Goal: Task Accomplishment & Management: Use online tool/utility

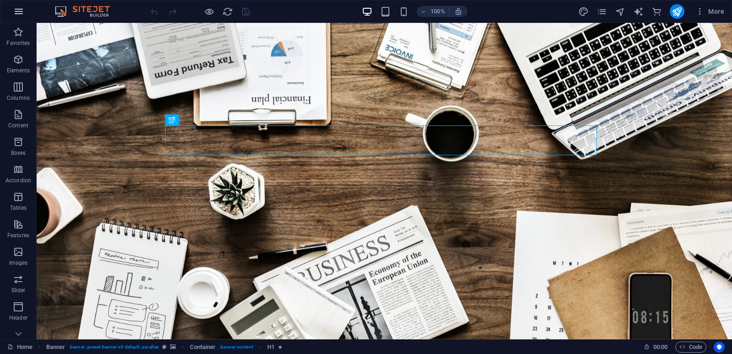
click at [19, 9] on icon "button" at bounding box center [18, 11] width 11 height 11
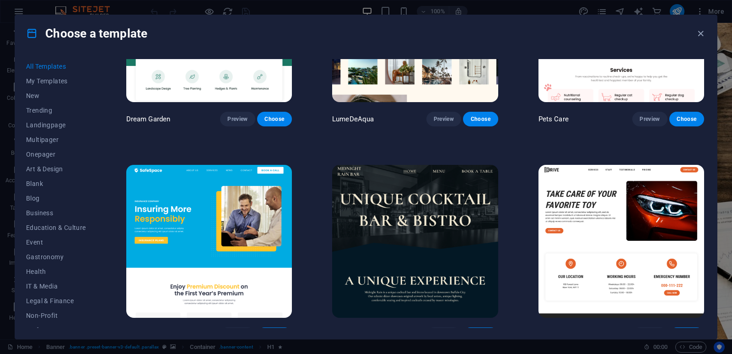
scroll to position [2094, 0]
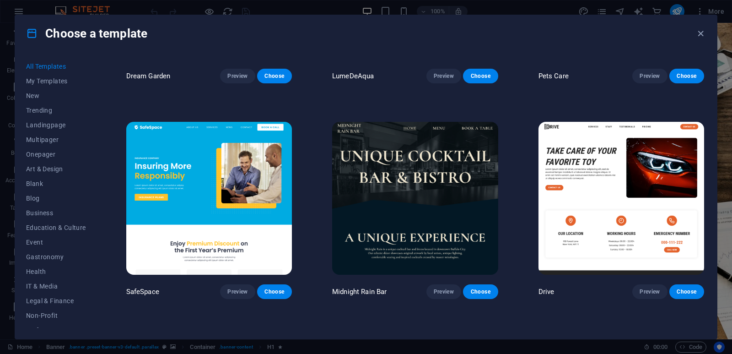
drag, startPoint x: 727, startPoint y: 44, endPoint x: 729, endPoint y: 70, distance: 26.6
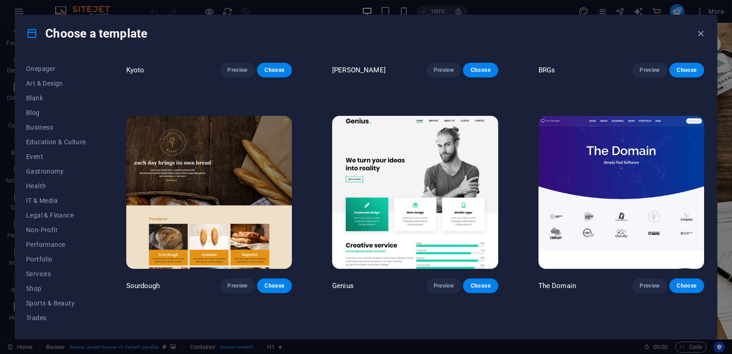
scroll to position [92, 0]
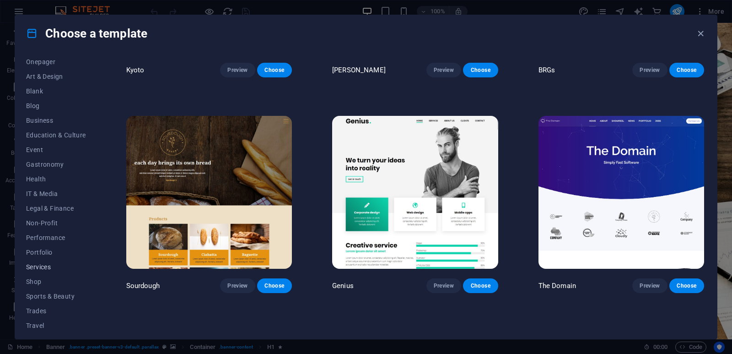
click at [47, 271] on button "Services" at bounding box center [56, 266] width 60 height 15
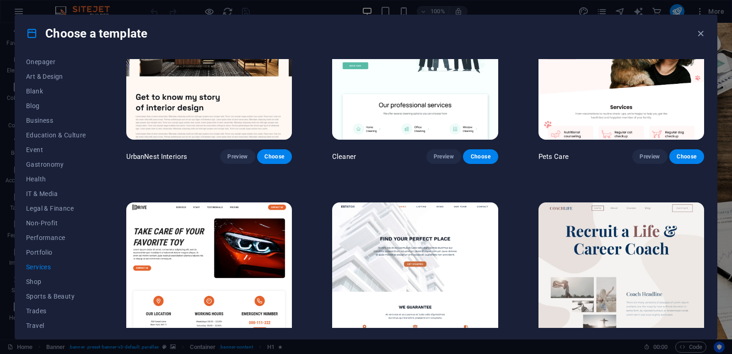
scroll to position [245, 0]
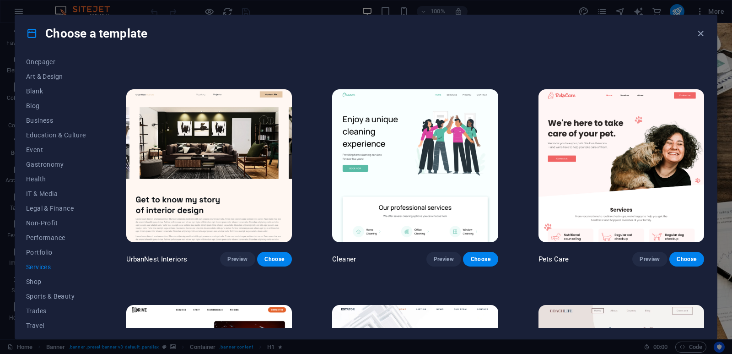
scroll to position [0, 0]
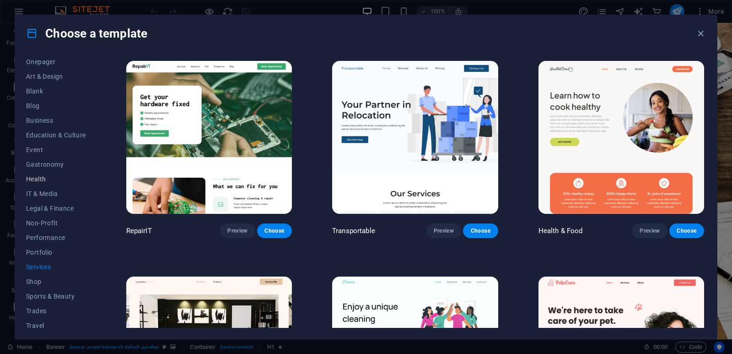
click at [60, 180] on span "Health" at bounding box center [56, 178] width 60 height 7
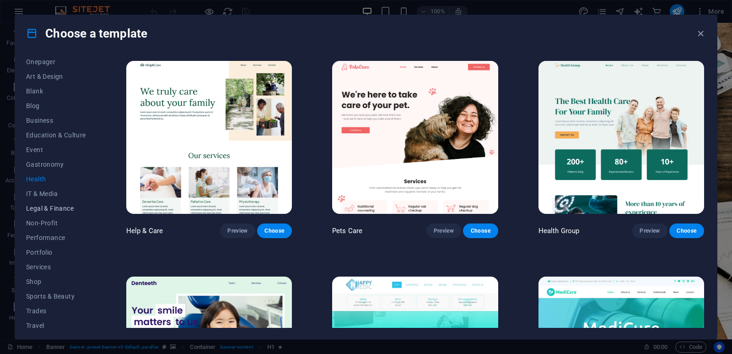
click at [67, 208] on span "Legal & Finance" at bounding box center [56, 208] width 60 height 7
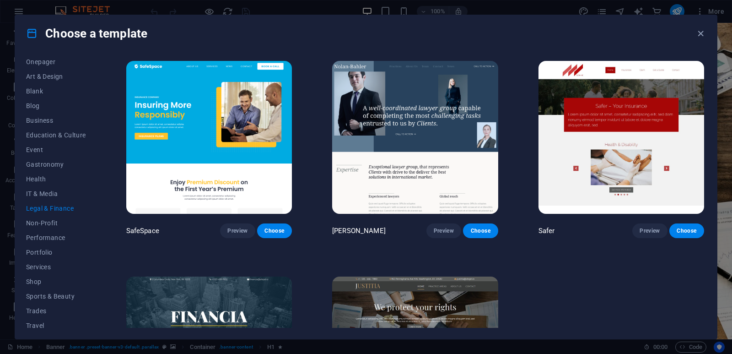
scroll to position [112, 0]
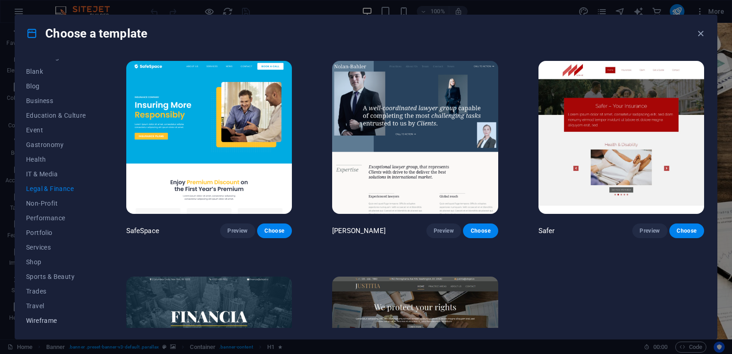
click at [44, 324] on button "Wireframe" at bounding box center [56, 320] width 60 height 15
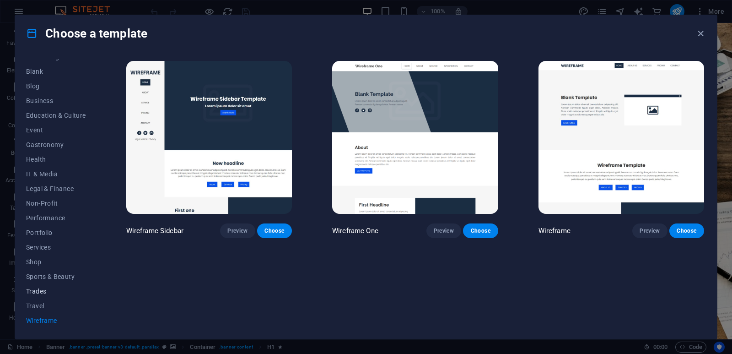
click at [42, 290] on span "Trades" at bounding box center [56, 290] width 60 height 7
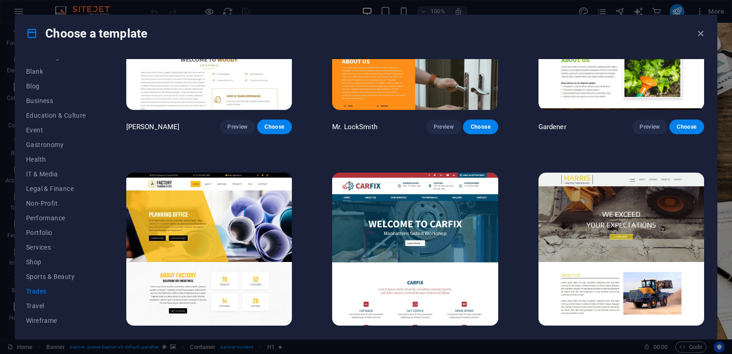
scroll to position [338, 0]
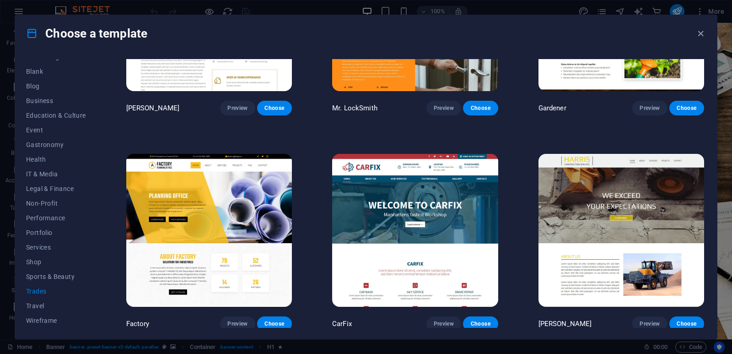
drag, startPoint x: 703, startPoint y: 256, endPoint x: 706, endPoint y: 274, distance: 17.5
click at [706, 274] on div "WePaint Preview Choose Handyman Preview Choose Max Roofer Preview Choose Woody …" at bounding box center [415, 193] width 582 height 269
click at [241, 320] on span "Preview" at bounding box center [237, 323] width 20 height 7
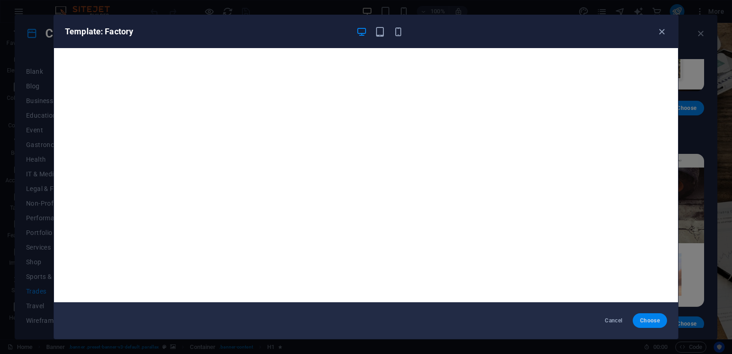
click at [656, 318] on span "Choose" at bounding box center [650, 320] width 20 height 7
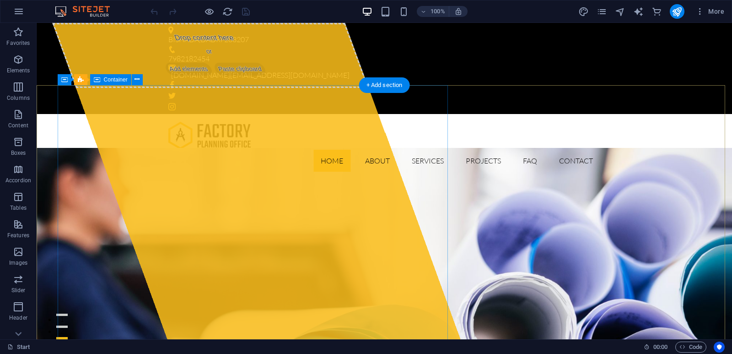
click at [251, 75] on span "Paste clipboard" at bounding box center [240, 69] width 55 height 13
click at [210, 108] on div "Drop content here or Add elements Paste clipboard" at bounding box center [420, 204] width 695 height 316
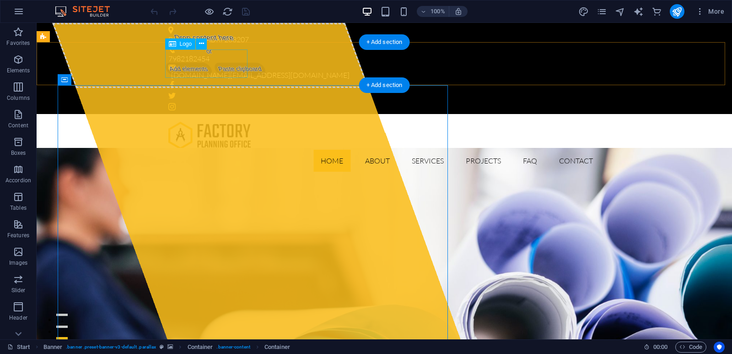
click at [232, 121] on div at bounding box center [384, 135] width 432 height 28
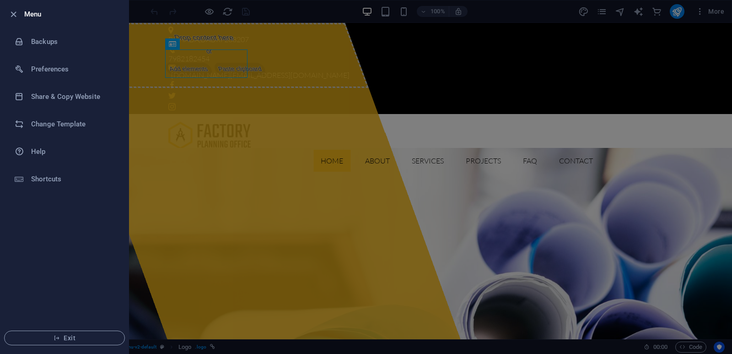
click at [259, 120] on div at bounding box center [366, 177] width 732 height 354
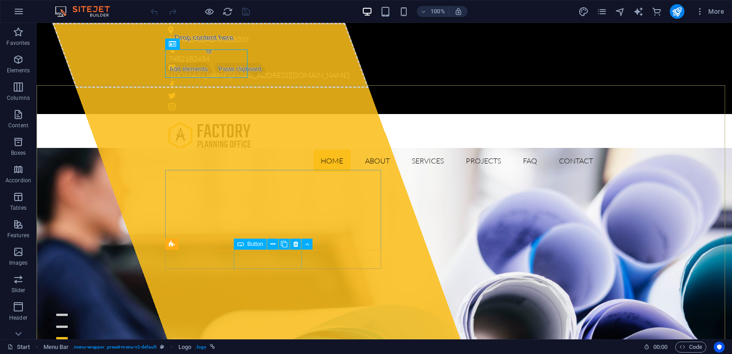
click at [246, 246] on div "Button" at bounding box center [250, 243] width 33 height 11
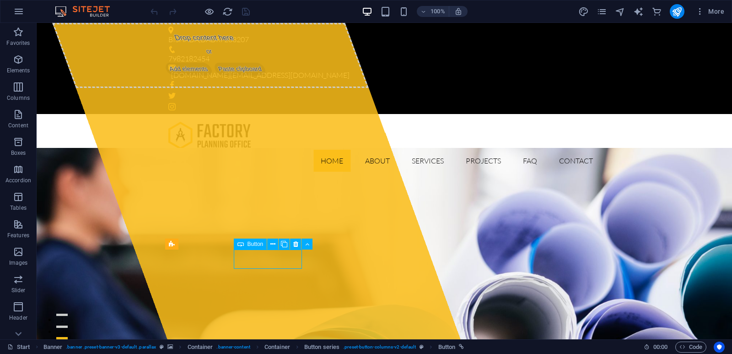
click at [246, 243] on div "Button" at bounding box center [250, 243] width 33 height 11
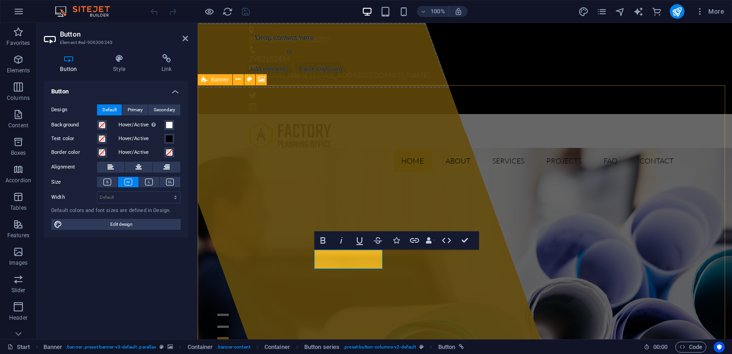
click at [168, 53] on div "Button Style Link Button Design Default Primary Secondary Background Hover/Acti…" at bounding box center [116, 193] width 159 height 292
click at [167, 59] on icon at bounding box center [166, 58] width 43 height 9
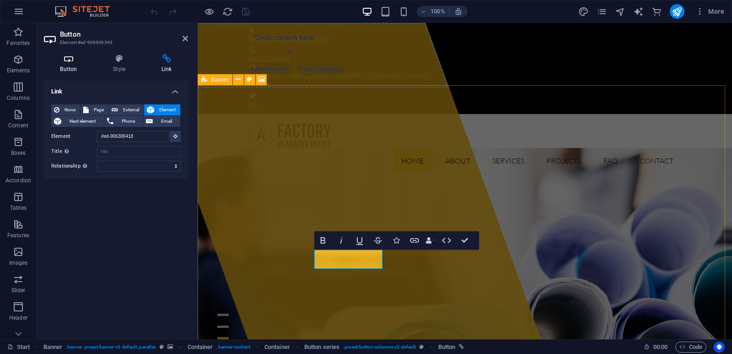
click at [81, 62] on icon at bounding box center [68, 58] width 49 height 9
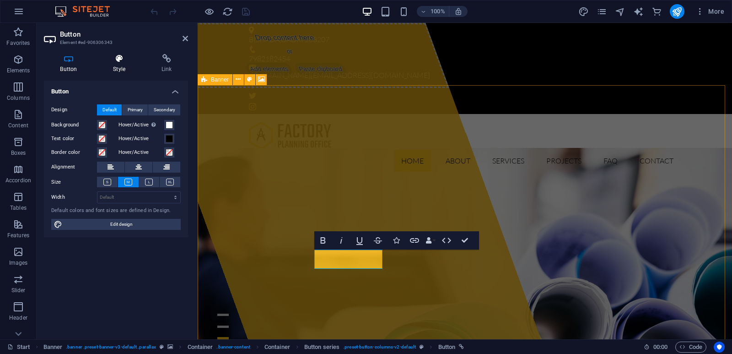
click at [131, 61] on icon at bounding box center [119, 58] width 45 height 9
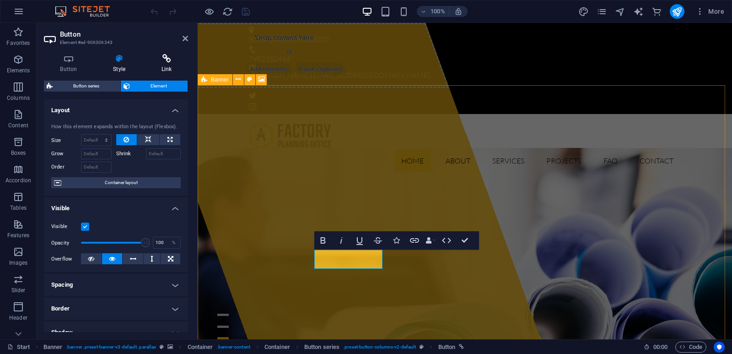
click at [164, 59] on icon at bounding box center [166, 58] width 43 height 9
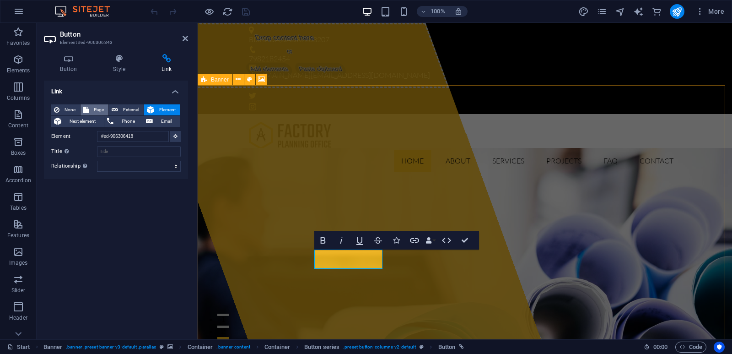
click at [98, 111] on span "Page" at bounding box center [99, 109] width 14 height 11
select select
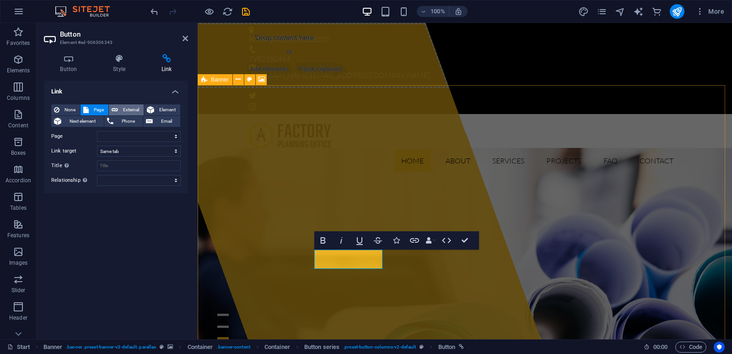
click at [121, 108] on span "External" at bounding box center [131, 109] width 20 height 11
select select "blank"
click at [89, 119] on span "Next element" at bounding box center [82, 121] width 37 height 11
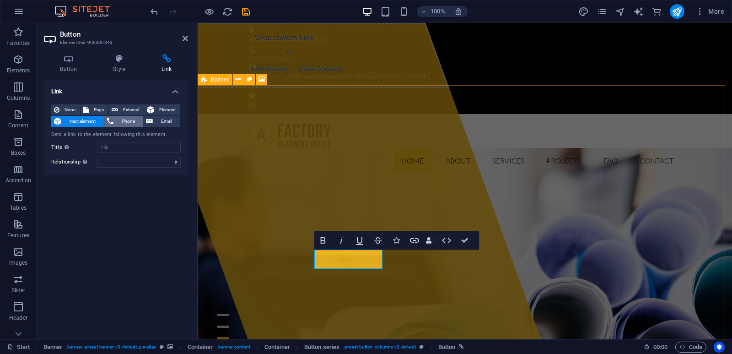
click at [121, 122] on span "Phone" at bounding box center [128, 121] width 24 height 11
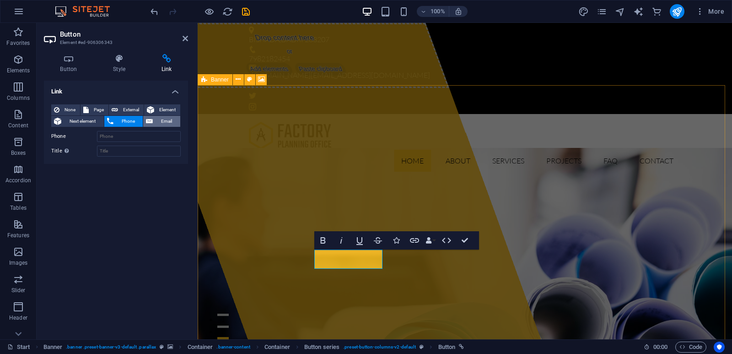
click at [162, 118] on span "Email" at bounding box center [167, 121] width 22 height 11
click at [78, 119] on span "Next element" at bounding box center [82, 121] width 37 height 11
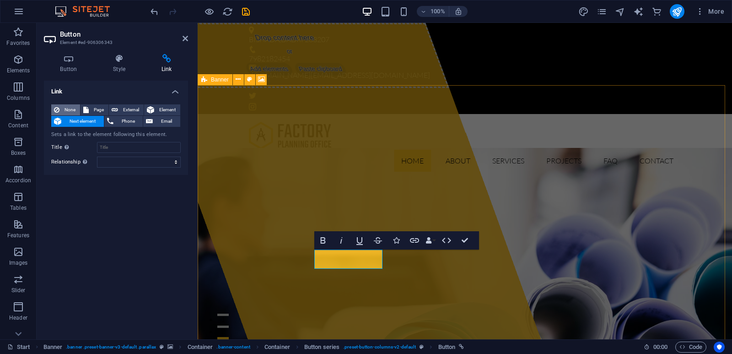
click at [79, 113] on button "None" at bounding box center [65, 109] width 29 height 11
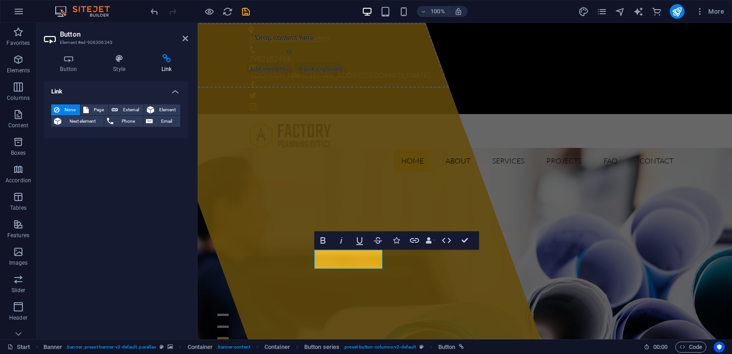
click at [192, 38] on aside "Button Element #ed-906306343 Button Style Link Button Design Default Primary Se…" at bounding box center [117, 181] width 161 height 316
click at [186, 41] on icon at bounding box center [185, 38] width 5 height 7
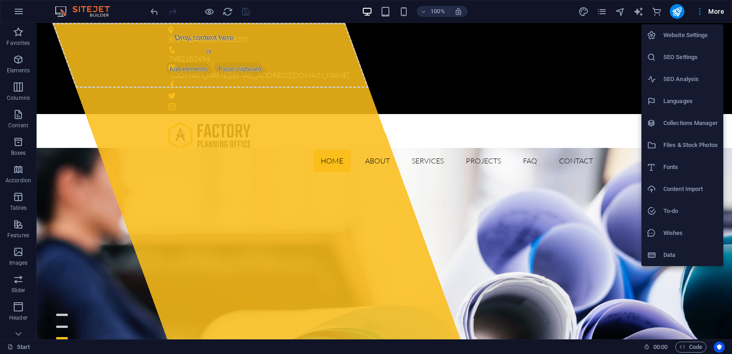
click at [699, 9] on div at bounding box center [366, 177] width 732 height 354
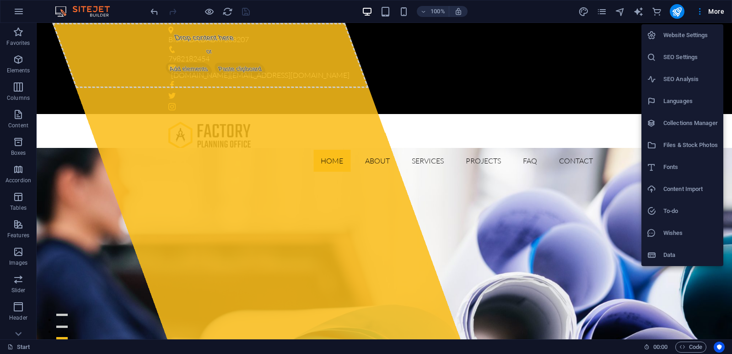
click at [20, 15] on div at bounding box center [366, 177] width 732 height 354
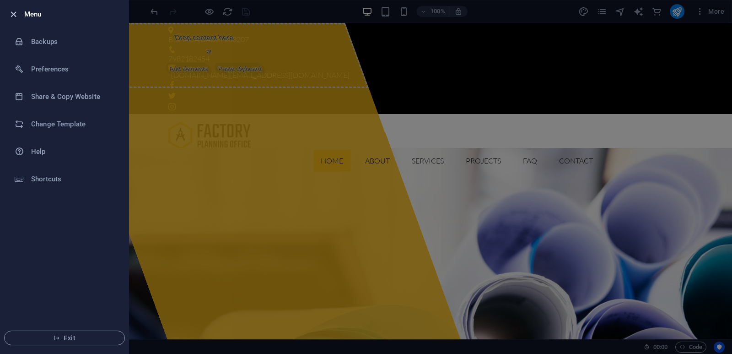
click at [16, 12] on icon "button" at bounding box center [13, 14] width 11 height 11
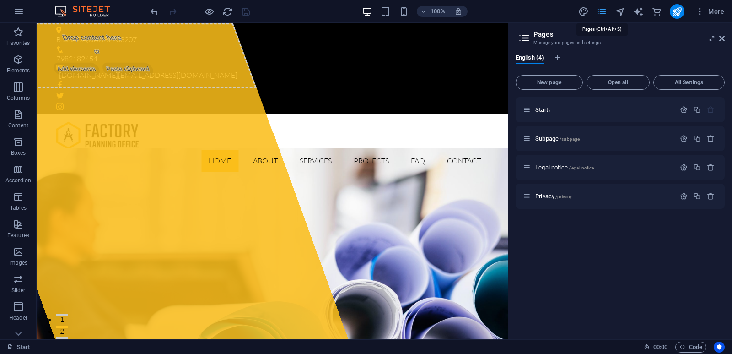
click at [717, 38] on header "Pages Manage your pages and settings" at bounding box center [620, 35] width 207 height 24
click at [720, 38] on icon at bounding box center [721, 38] width 5 height 7
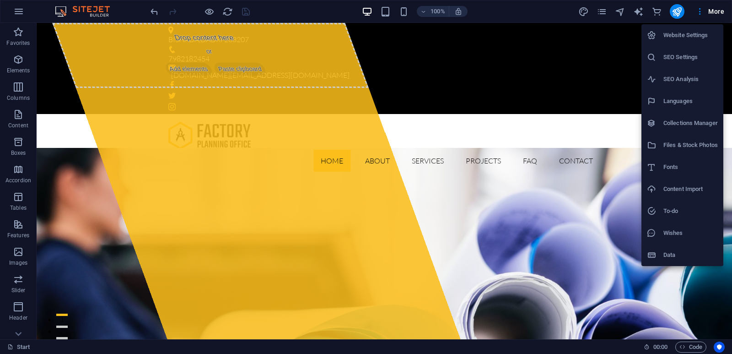
click at [673, 39] on h6 "Website Settings" at bounding box center [690, 35] width 54 height 11
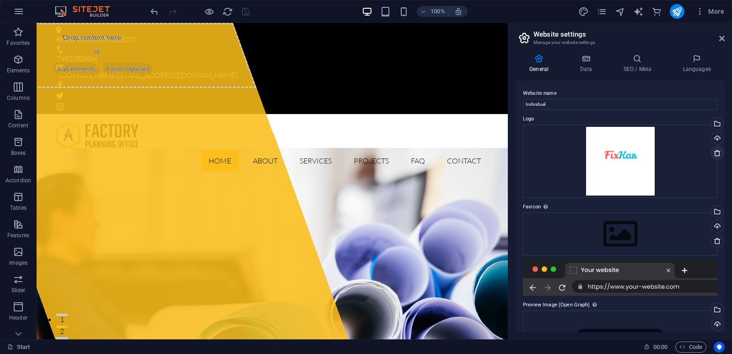
click at [717, 151] on icon at bounding box center [717, 152] width 7 height 7
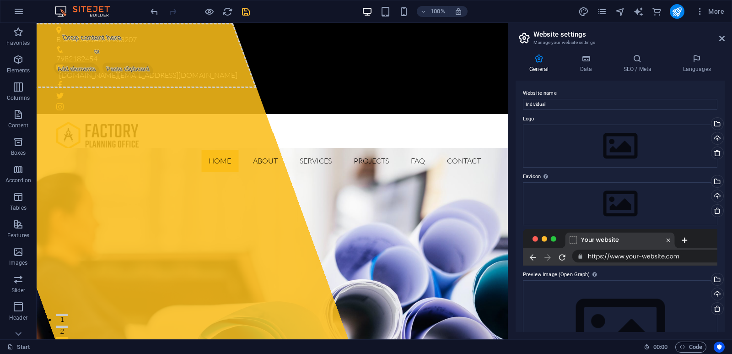
click at [726, 39] on aside "Website settings Manage your website settings General Data SEO / Meta Languages…" at bounding box center [620, 181] width 224 height 316
click at [725, 39] on aside "Website settings Manage your website settings General Data SEO / Meta Languages…" at bounding box center [620, 181] width 224 height 316
click at [721, 38] on icon at bounding box center [721, 38] width 5 height 7
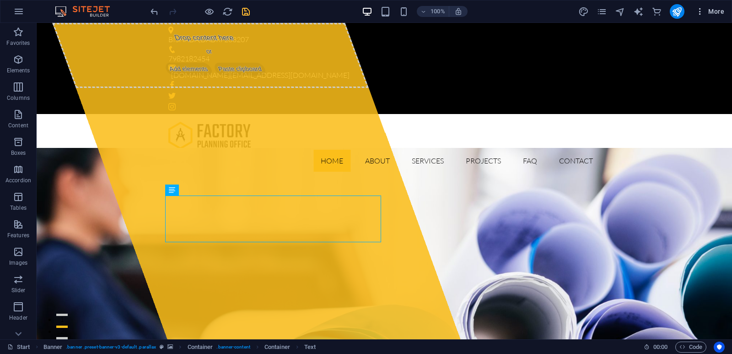
click at [706, 9] on span "More" at bounding box center [709, 11] width 29 height 9
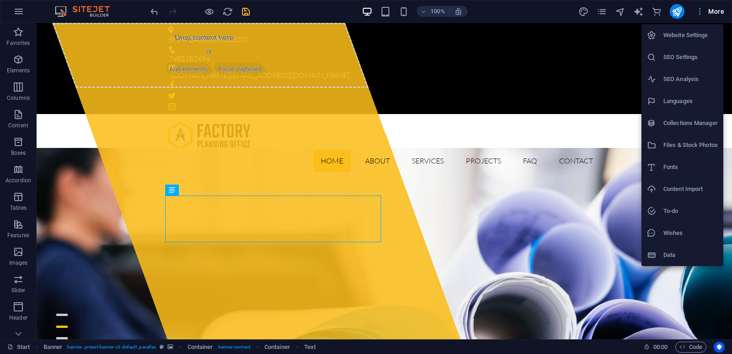
click at [706, 9] on div at bounding box center [366, 177] width 732 height 354
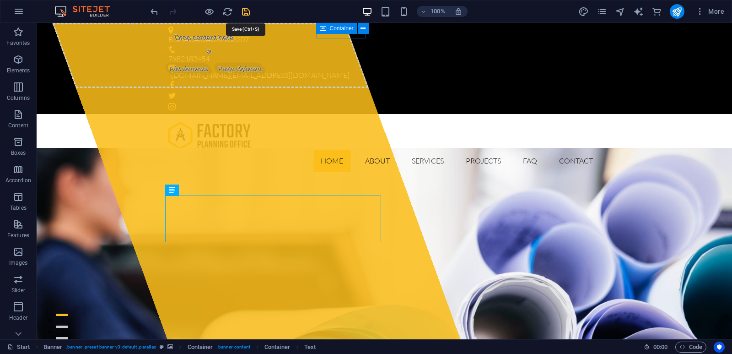
drag, startPoint x: 249, startPoint y: 13, endPoint x: 491, endPoint y: 35, distance: 243.0
click at [249, 13] on icon "save" at bounding box center [246, 11] width 11 height 11
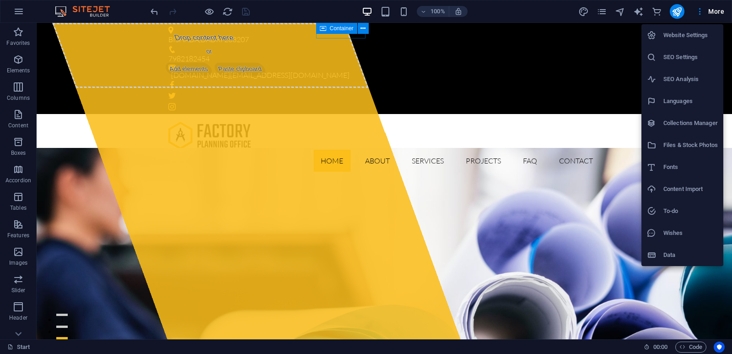
click at [550, 1] on div at bounding box center [366, 177] width 732 height 354
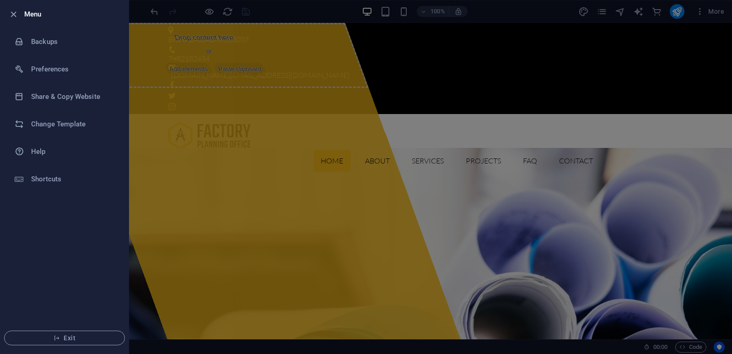
click at [17, 6] on li "Menu" at bounding box center [64, 13] width 128 height 27
click at [11, 14] on icon "button" at bounding box center [13, 14] width 11 height 11
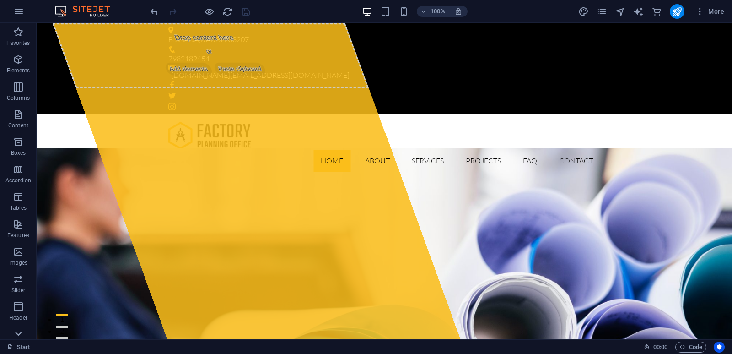
click at [22, 328] on icon at bounding box center [18, 333] width 13 height 13
click at [22, 328] on div "Favorites Elements Columns Content Boxes Accordion Tables Features Images Slide…" at bounding box center [18, 181] width 37 height 316
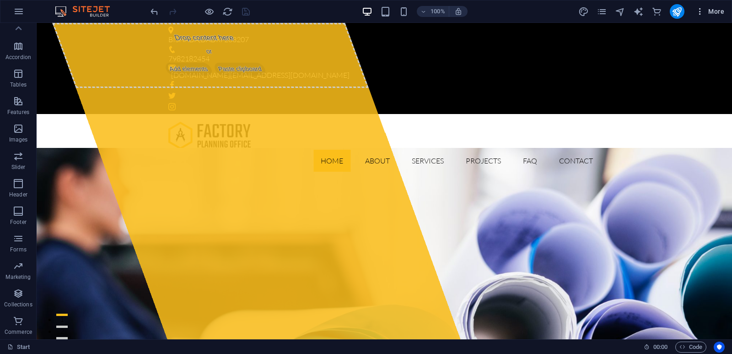
click at [707, 13] on span "More" at bounding box center [709, 11] width 29 height 9
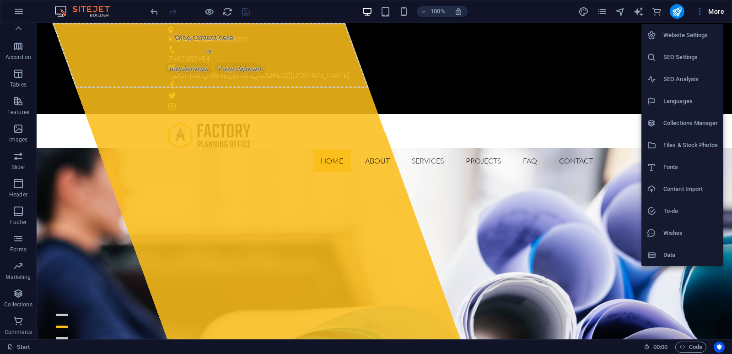
click at [709, 6] on div at bounding box center [366, 177] width 732 height 354
